Goal: Task Accomplishment & Management: Use online tool/utility

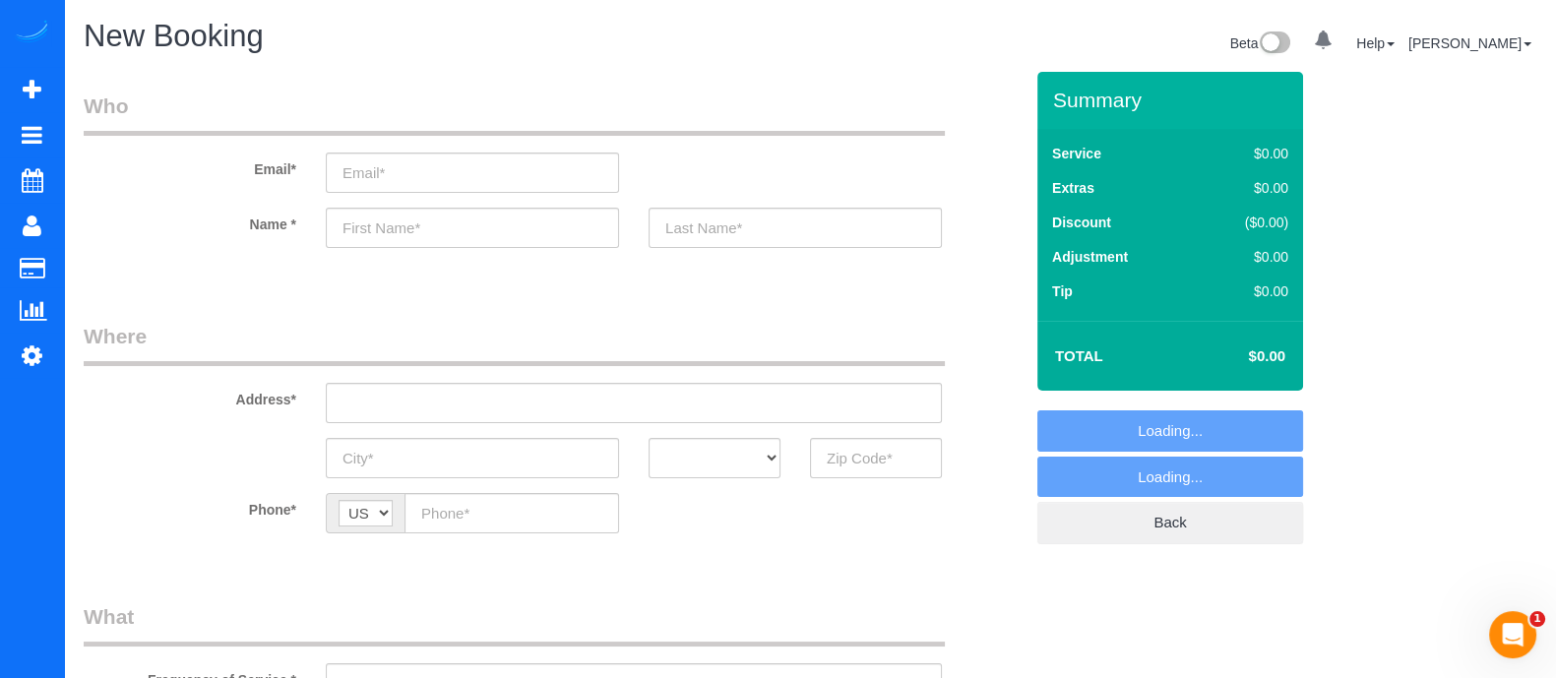
select select "object:1084"
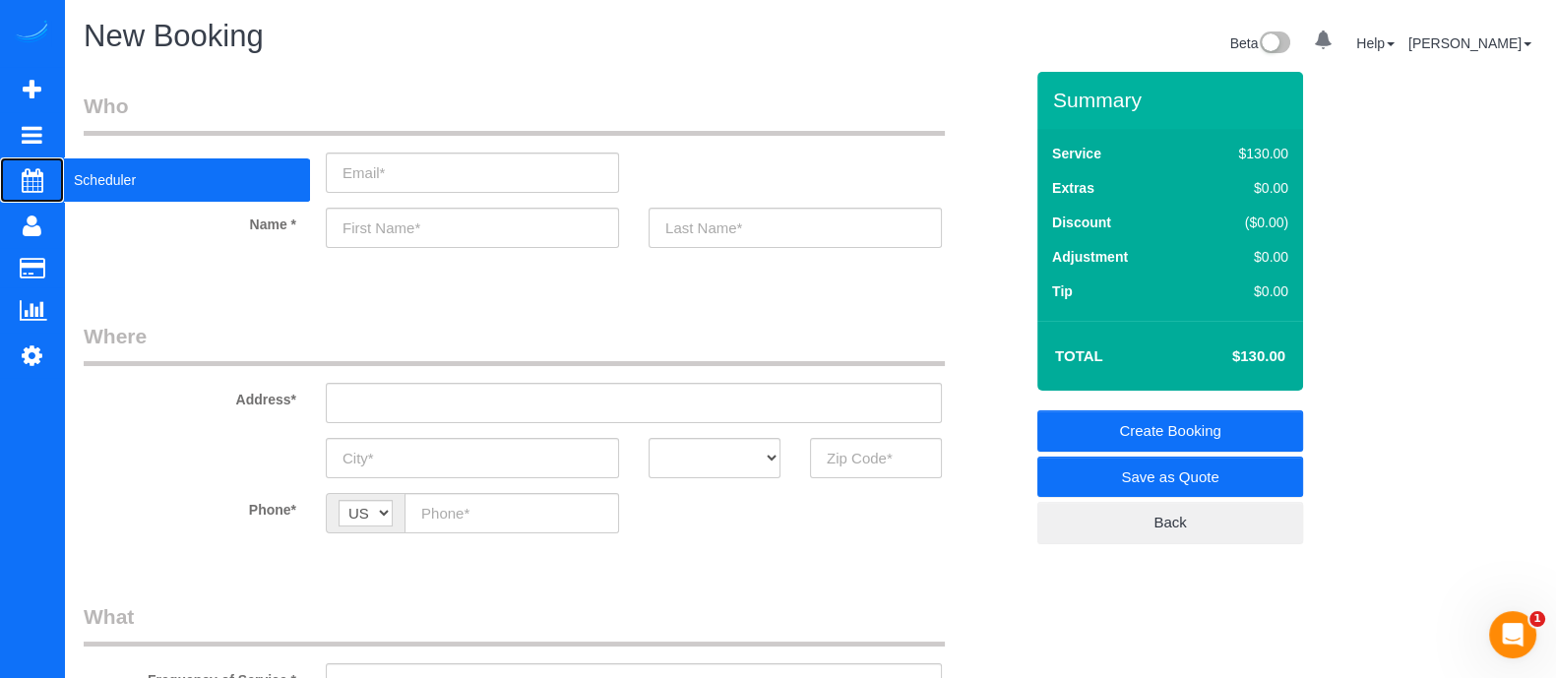
click at [167, 163] on span "Scheduler" at bounding box center [187, 179] width 246 height 45
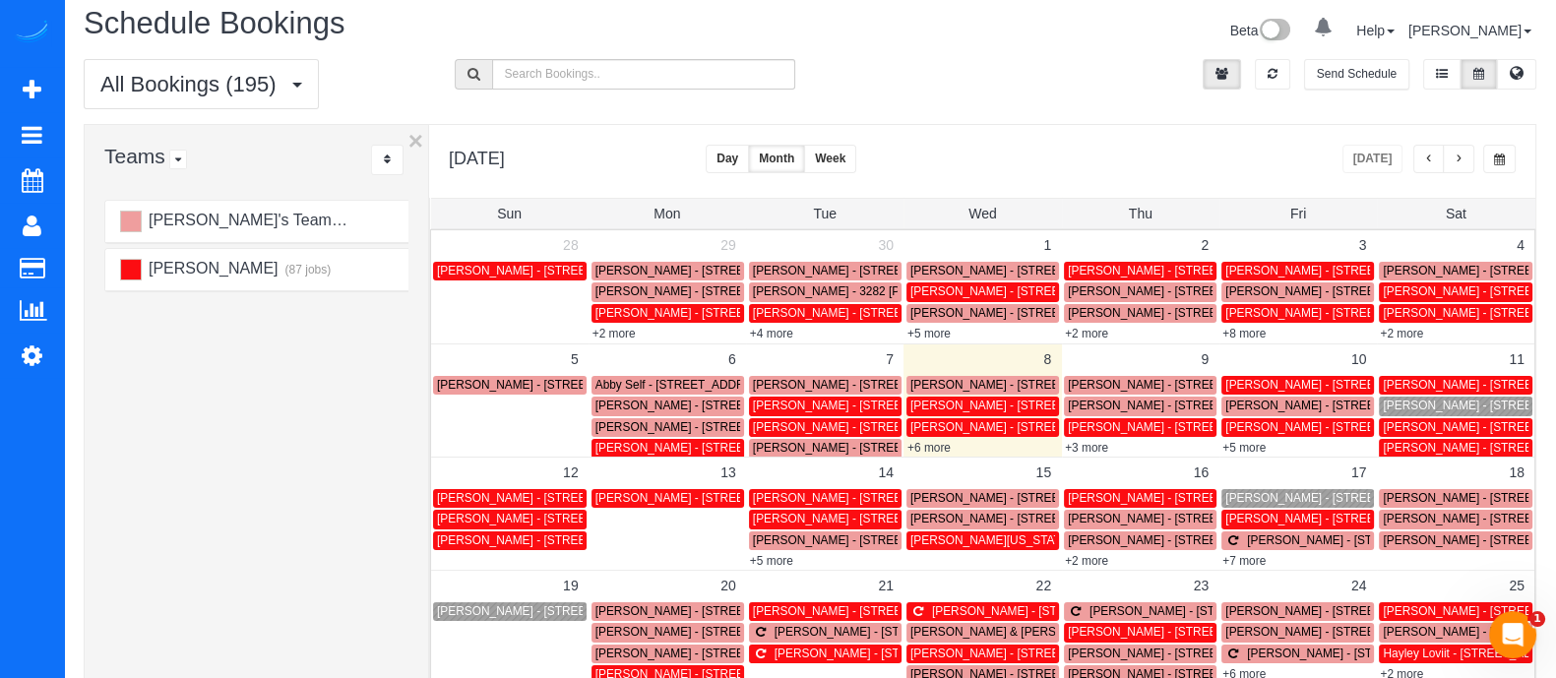
scroll to position [10, 0]
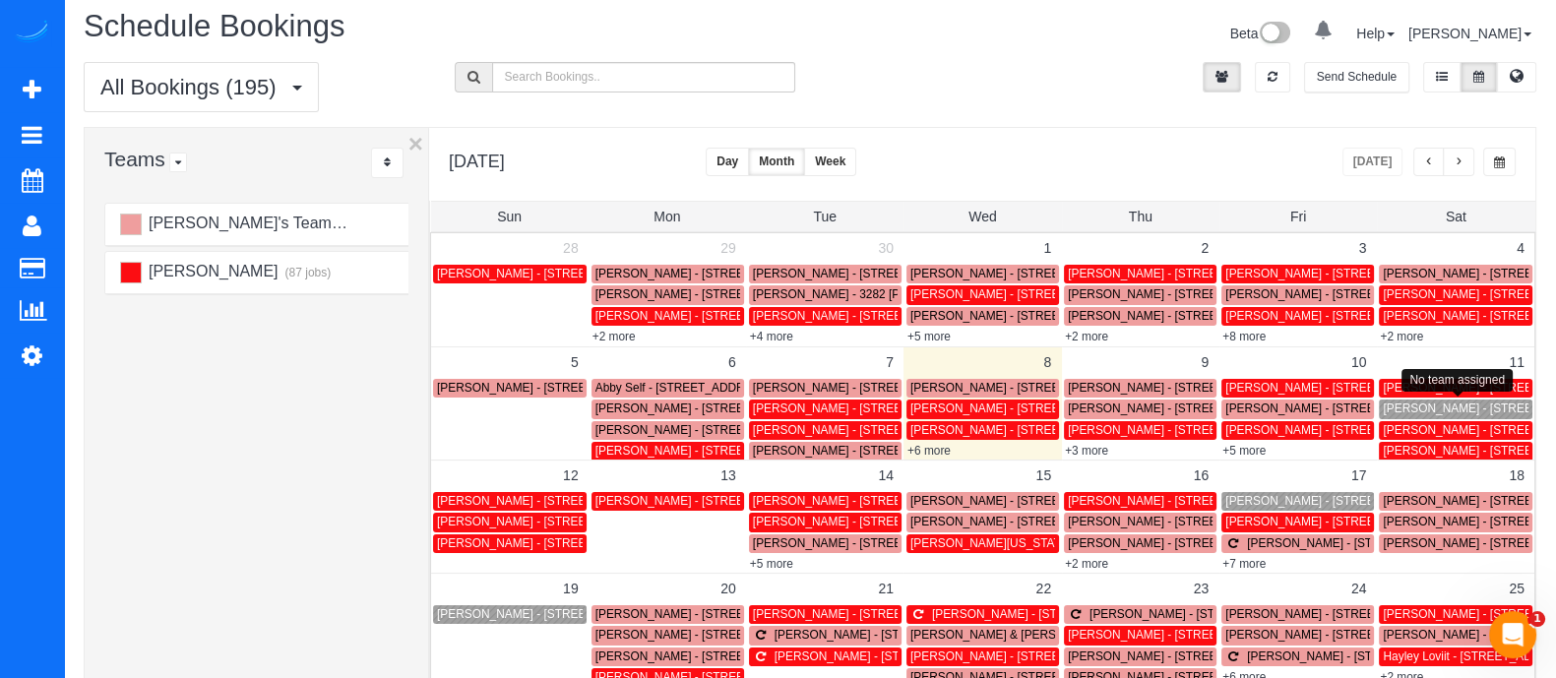
click at [1417, 412] on span "[PERSON_NAME] - [STREET_ADDRESS][PERSON_NAME]" at bounding box center [1541, 408] width 319 height 14
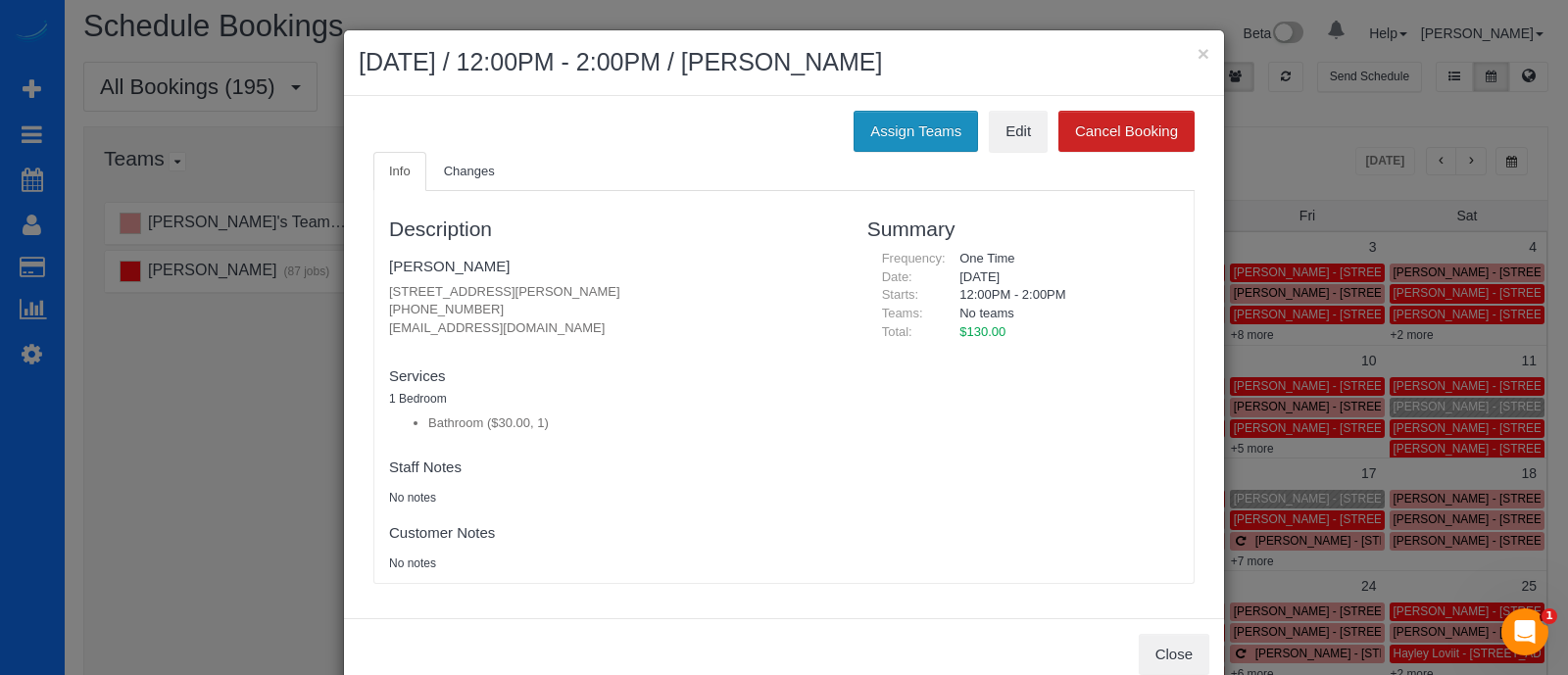
click at [906, 126] on button "Assign Teams" at bounding box center [915, 130] width 125 height 41
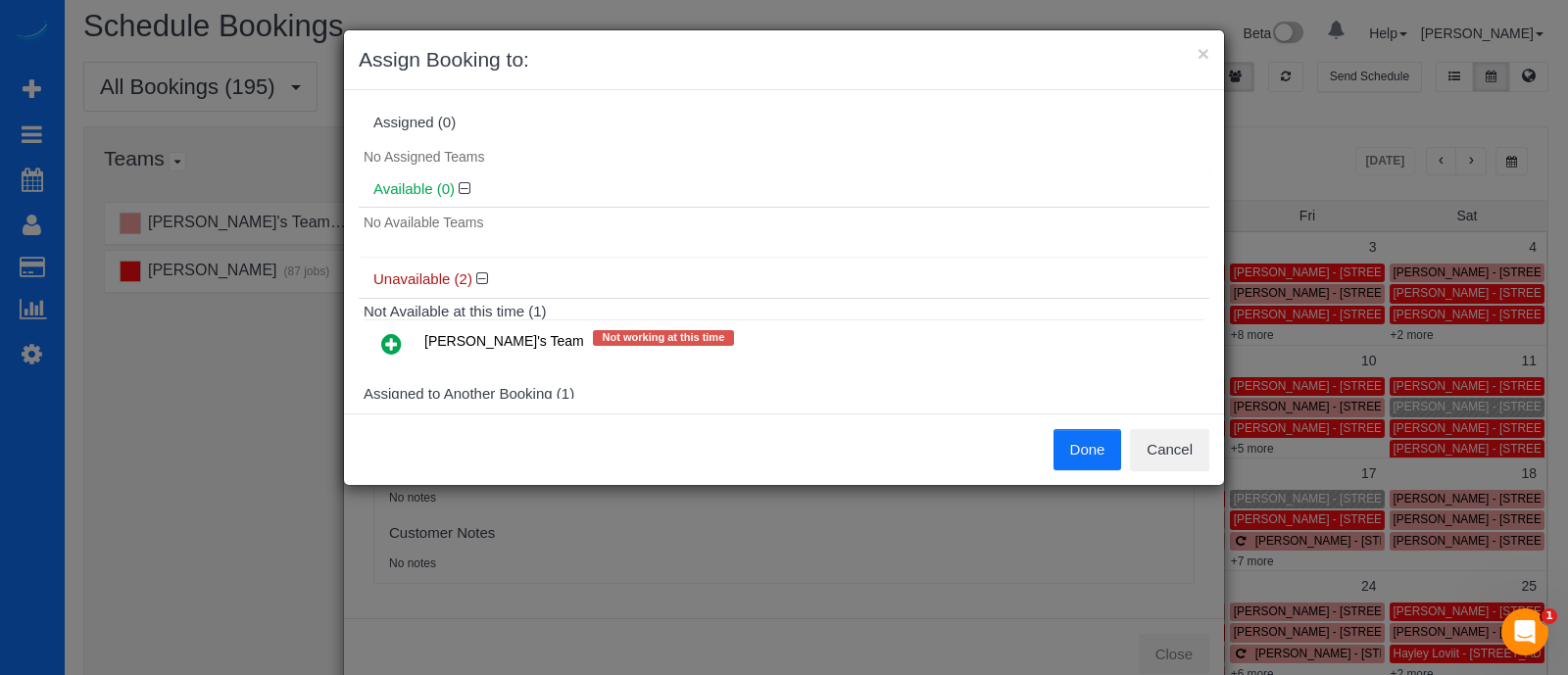
click at [391, 345] on icon at bounding box center [392, 344] width 21 height 24
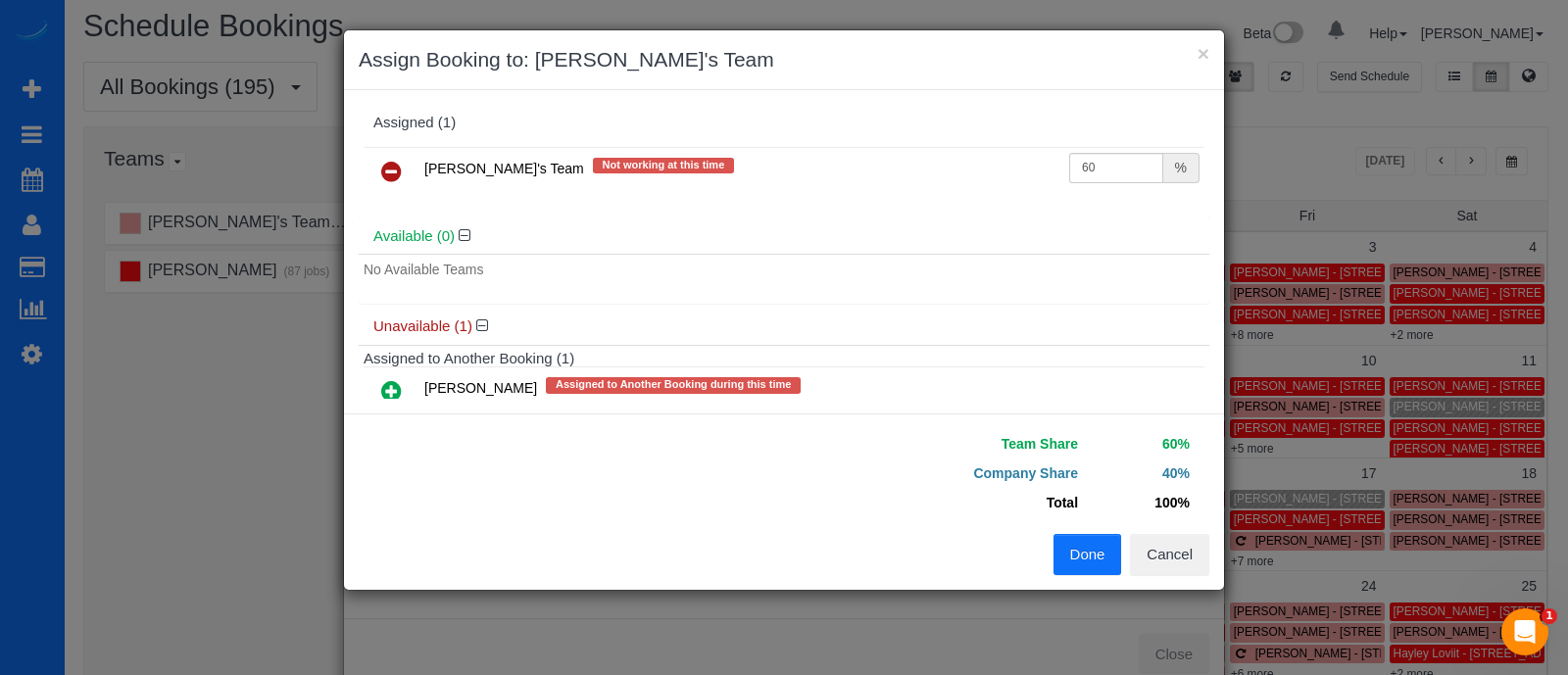
click at [1044, 555] on div "Done Cancel" at bounding box center [1004, 554] width 440 height 41
click at [1052, 553] on div "Done Cancel" at bounding box center [1004, 554] width 440 height 41
click at [1056, 552] on button "Done" at bounding box center [1088, 554] width 69 height 41
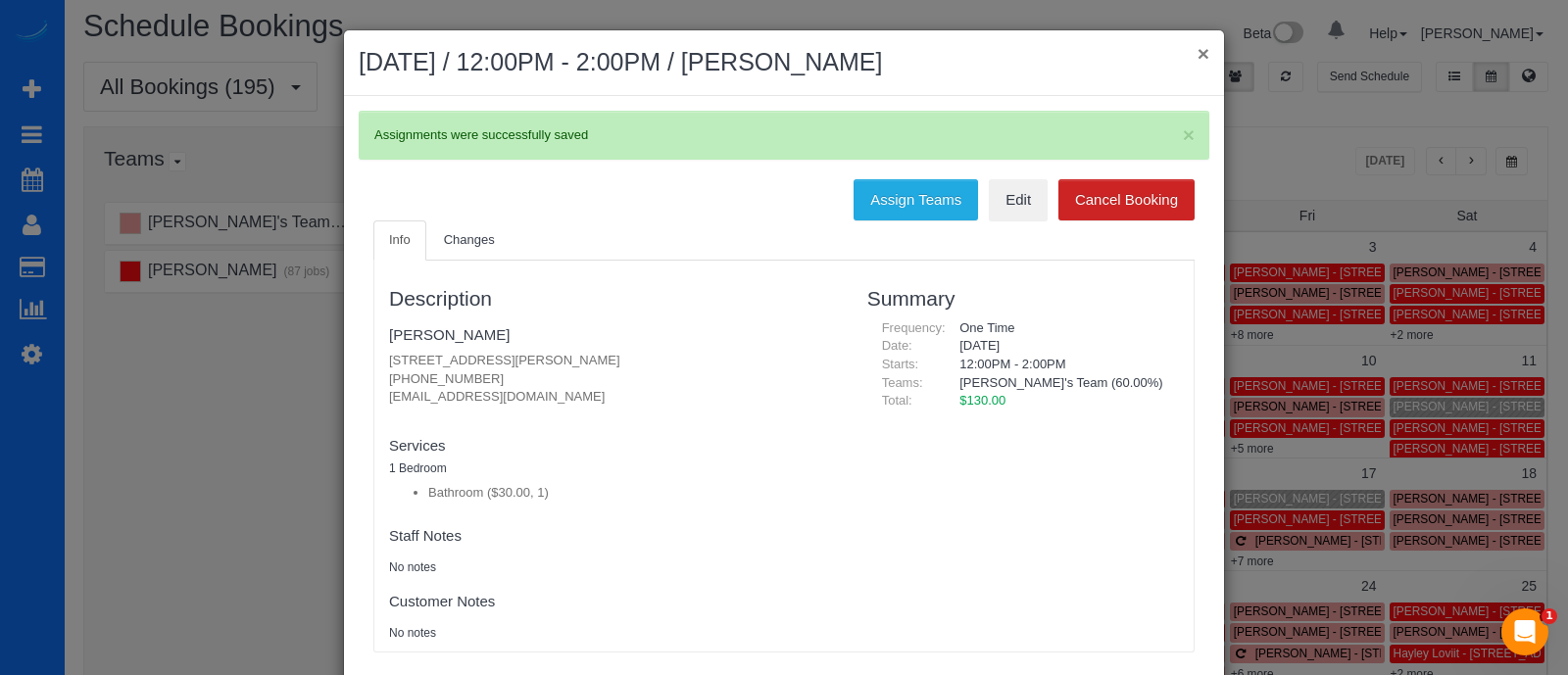
click at [1197, 54] on button "×" at bounding box center [1203, 53] width 12 height 21
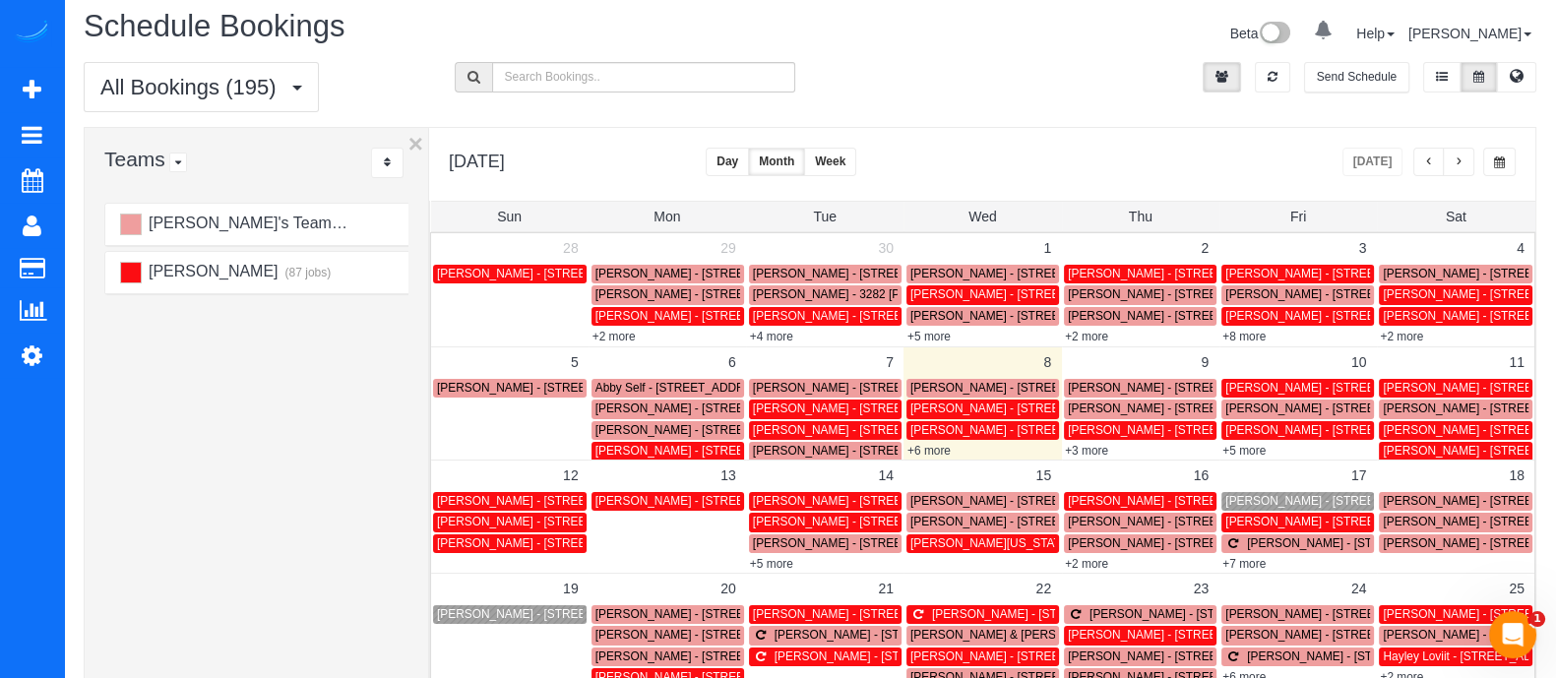
click at [1013, 80] on div "All Bookings (195) All Bookings Unassigned Bookings Recurring Bookings New Cust…" at bounding box center [810, 94] width 1482 height 65
